Goal: Ask a question

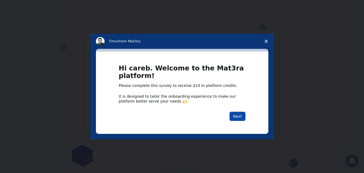
click at [239, 115] on button "Next" at bounding box center [237, 115] width 16 height 9
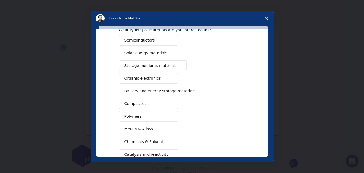
scroll to position [27, 0]
click at [159, 92] on span "Battery and energy storage materials" at bounding box center [159, 92] width 71 height 6
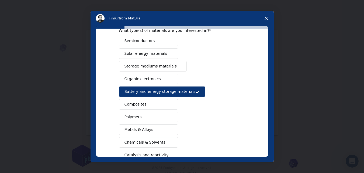
click at [147, 40] on span "Semiconductors" at bounding box center [139, 41] width 30 height 6
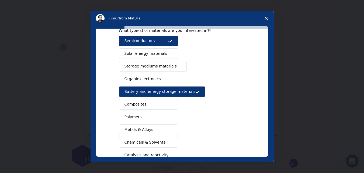
click at [143, 52] on span "Solar energy materials" at bounding box center [145, 54] width 43 height 6
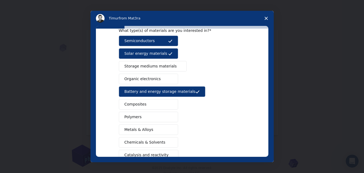
click at [155, 66] on span "Storage mediums materials" at bounding box center [150, 66] width 52 height 6
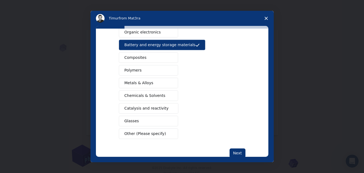
scroll to position [81, 0]
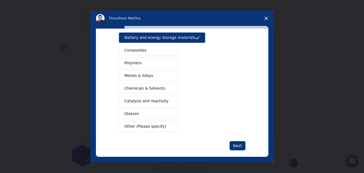
click at [139, 111] on button "Glasses" at bounding box center [148, 113] width 59 height 11
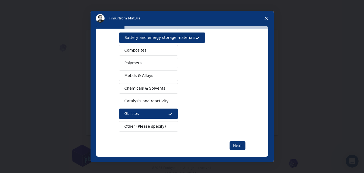
click at [151, 74] on button "Metals & Alloys" at bounding box center [148, 75] width 59 height 11
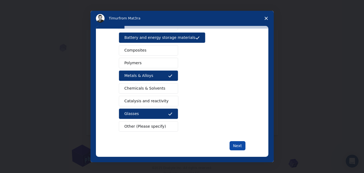
click at [233, 145] on button "Next" at bounding box center [237, 145] width 16 height 9
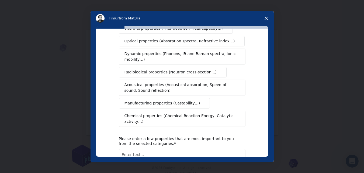
scroll to position [0, 0]
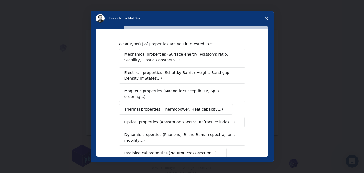
click at [199, 56] on span "Mechanical properties (Surface energy, Poisson's ratio, Stability, Elastic Cons…" at bounding box center [180, 56] width 112 height 11
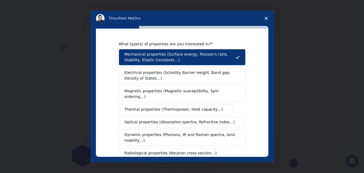
click at [153, 78] on span "Electrical properties (Schottky Barrier Height, Band gap, Density of States…)" at bounding box center [180, 75] width 112 height 11
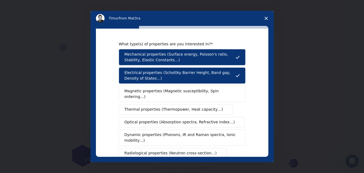
click at [152, 91] on span "Magnetic properties (Magnetic susceptibility, Spin ordering…)" at bounding box center [179, 93] width 111 height 11
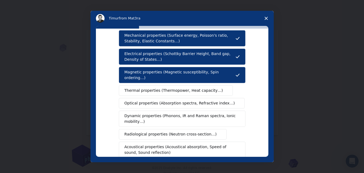
scroll to position [27, 0]
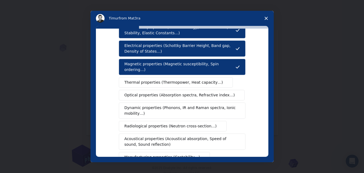
click at [155, 77] on button "Thermal properties (Thermopower, Heat capacity…)" at bounding box center [176, 82] width 114 height 11
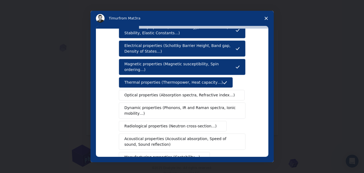
click at [149, 90] on button "Optical properties (Absorption spectra, Refractive index…)" at bounding box center [182, 95] width 126 height 11
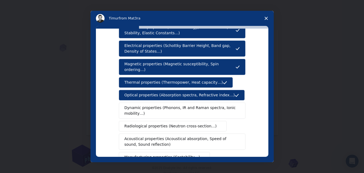
scroll to position [54, 0]
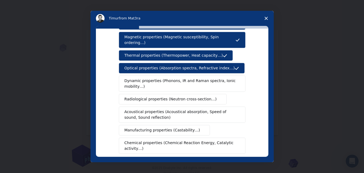
click at [166, 79] on span "Dynamic properties (Phonons, IR and Raman spectra, Ionic mobility…)" at bounding box center [180, 83] width 112 height 11
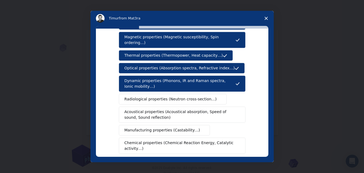
click at [156, 96] on span "Radiological properties (Neutron cross-section…)" at bounding box center [170, 99] width 92 height 6
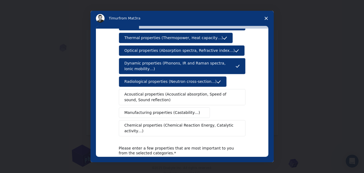
scroll to position [81, 0]
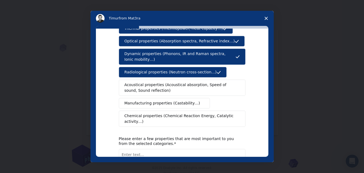
click at [162, 82] on span "Acoustical properties (Acoustical absorption, Speed of sound, Sound reflection)" at bounding box center [180, 87] width 112 height 11
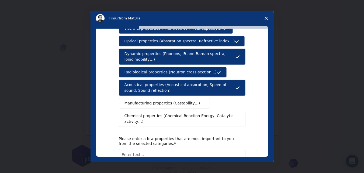
click at [162, 100] on span "Manufacturing properties (Castability…)" at bounding box center [162, 103] width 76 height 6
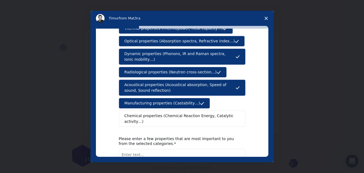
click at [154, 113] on span "Chemical properties (Chemical Reaction Energy, Catalytic activity…)" at bounding box center [179, 118] width 111 height 11
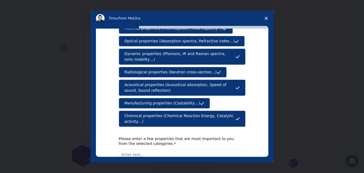
scroll to position [115, 0]
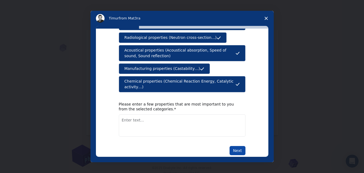
click at [234, 146] on button "Next" at bounding box center [237, 150] width 16 height 9
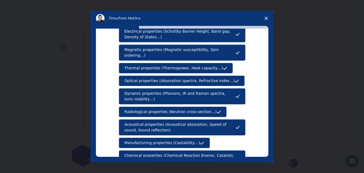
scroll to position [81, 0]
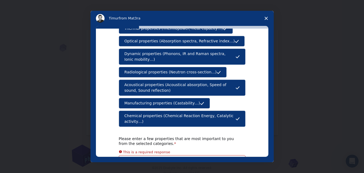
click at [126, 155] on textarea "Enter text..." at bounding box center [182, 166] width 127 height 22
click at [135, 149] on textarea "heat resistace," at bounding box center [182, 160] width 127 height 22
click at [147, 149] on textarea "heat resistance," at bounding box center [182, 160] width 127 height 22
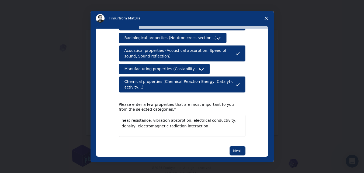
scroll to position [115, 0]
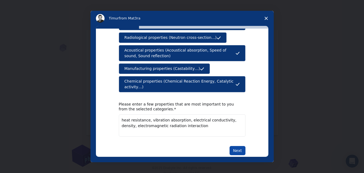
type textarea "heat resistance, vibration absorption, electrical conductivity, density, electr…"
click at [241, 146] on button "Next" at bounding box center [237, 150] width 16 height 9
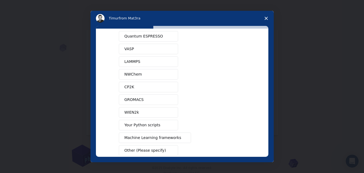
scroll to position [48, 0]
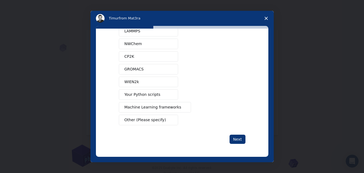
click at [144, 94] on span "Your Python scripts" at bounding box center [142, 95] width 36 height 6
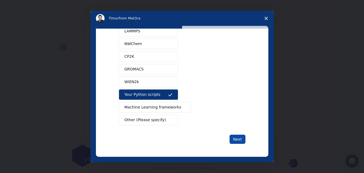
click at [239, 138] on button "Next" at bounding box center [237, 138] width 16 height 9
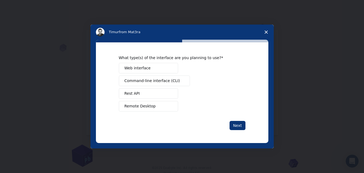
scroll to position [0, 0]
click at [140, 67] on span "Web interface" at bounding box center [137, 68] width 26 height 6
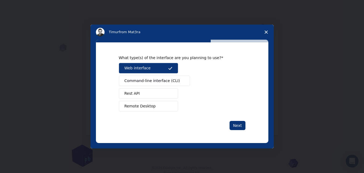
click at [146, 105] on span "Remote Desktop" at bounding box center [139, 106] width 31 height 6
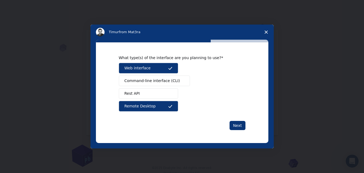
click at [158, 79] on span "Command-line interface (CLI)" at bounding box center [151, 81] width 55 height 6
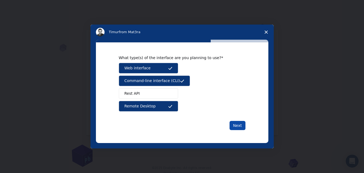
click at [239, 124] on button "Next" at bounding box center [237, 125] width 16 height 9
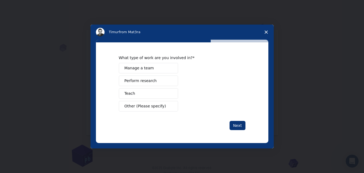
click at [148, 82] on span "Perform research" at bounding box center [140, 81] width 32 height 6
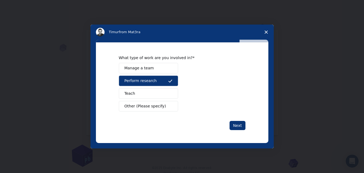
click at [145, 90] on button "Teach" at bounding box center [148, 93] width 59 height 11
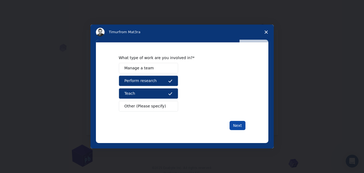
click at [237, 127] on button "Next" at bounding box center [237, 125] width 16 height 9
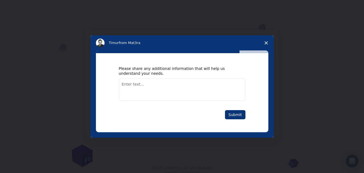
click at [123, 82] on textarea "Enter text..." at bounding box center [182, 89] width 127 height 22
type textarea "interested in materials for space related products"
click at [234, 113] on button "Submit" at bounding box center [235, 114] width 20 height 9
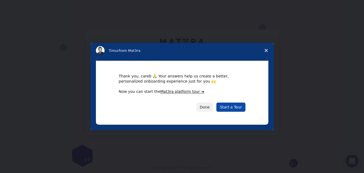
click at [233, 106] on link "Start a Tour" at bounding box center [230, 106] width 29 height 9
